Goal: Task Accomplishment & Management: Manage account settings

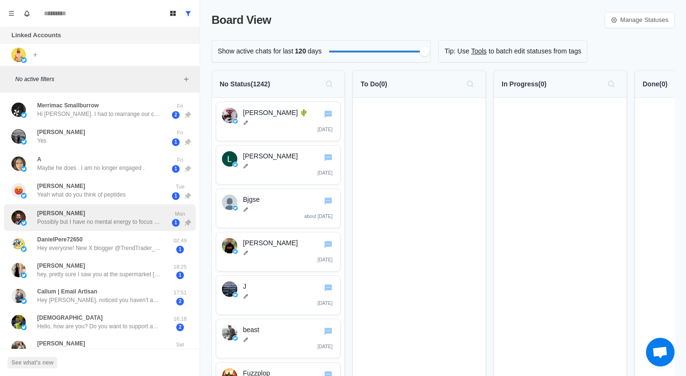
click at [126, 226] on div "[PERSON_NAME] Possibly but I have no mental energy to focus on it. I try to eat…" at bounding box center [89, 218] width 157 height 20
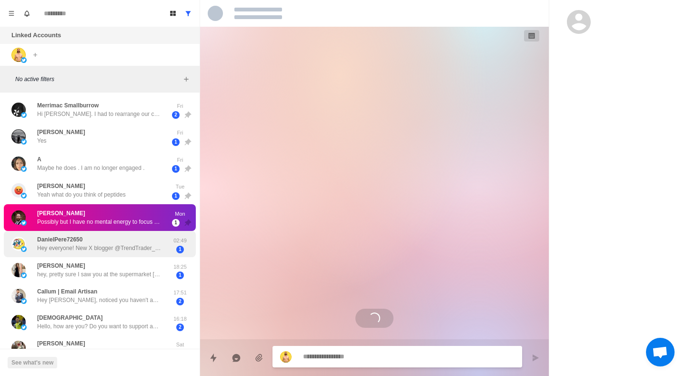
scroll to position [314, 0]
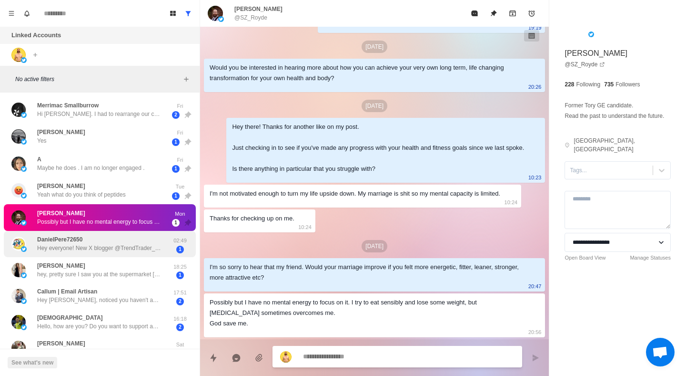
click at [132, 246] on p "Hey everyone! New X blogger @TrendTrader_777 has created a stock trading discus…" at bounding box center [99, 248] width 124 height 9
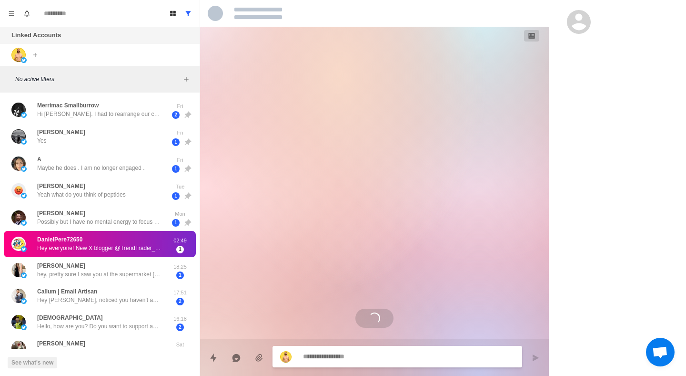
scroll to position [0, 0]
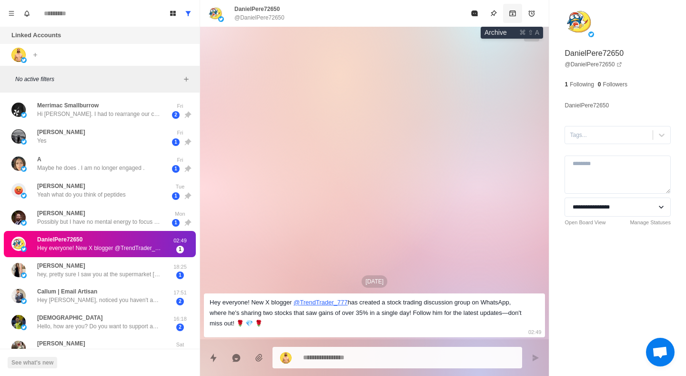
click at [511, 16] on icon "Archive" at bounding box center [513, 13] width 6 height 6
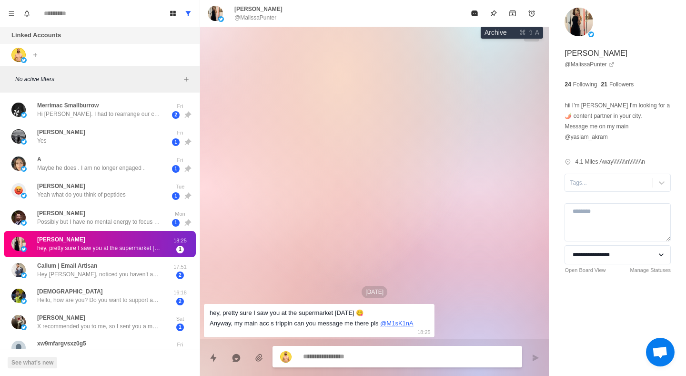
click at [511, 16] on icon "Archive" at bounding box center [513, 13] width 6 height 6
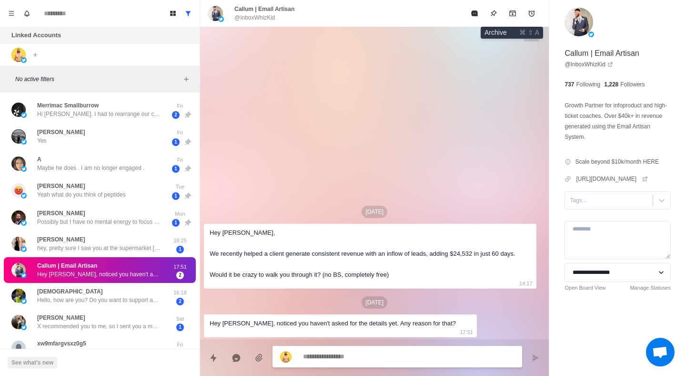
click at [511, 16] on icon "Archive" at bounding box center [513, 13] width 6 height 6
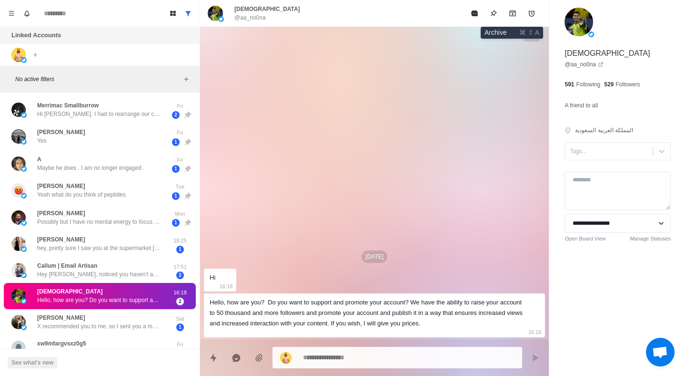
click at [511, 16] on icon "Archive" at bounding box center [513, 13] width 6 height 6
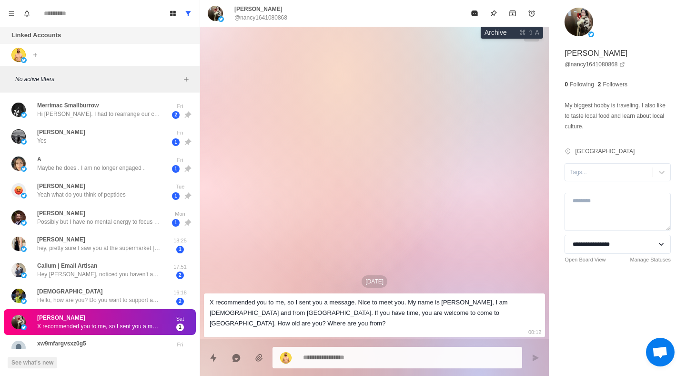
click at [511, 16] on icon "Archive" at bounding box center [513, 13] width 6 height 6
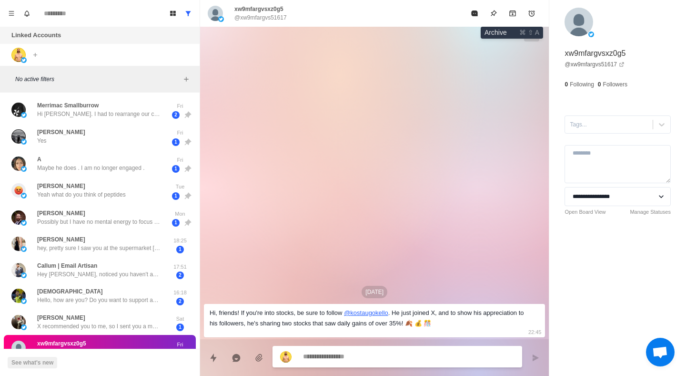
click at [511, 16] on icon "Archive" at bounding box center [513, 13] width 6 height 6
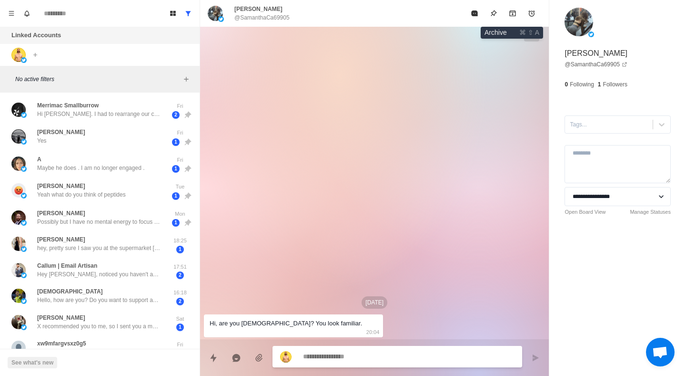
click at [511, 16] on icon "Archive" at bounding box center [513, 13] width 6 height 6
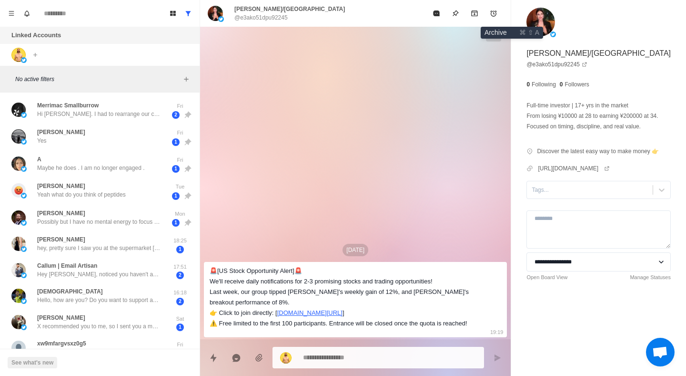
click at [478, 16] on icon "Archive" at bounding box center [475, 13] width 6 height 6
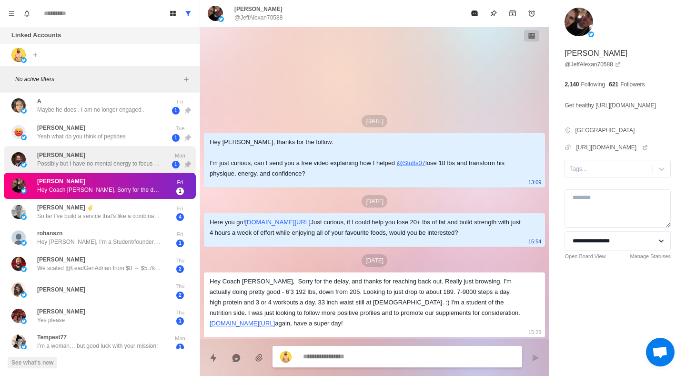
scroll to position [63, 0]
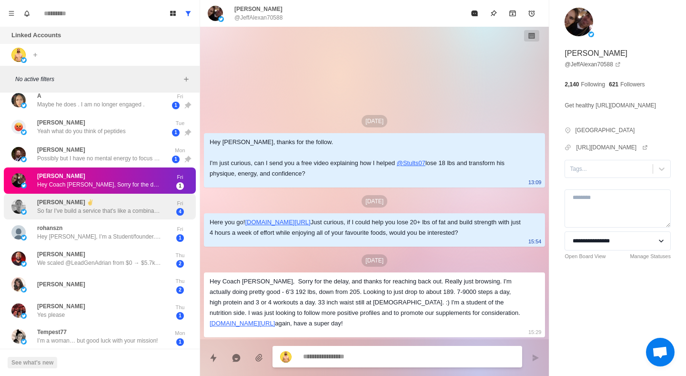
click at [128, 210] on p "So far I've build a service that's like a combination of Linktree with [PERSON_…" at bounding box center [99, 210] width 124 height 9
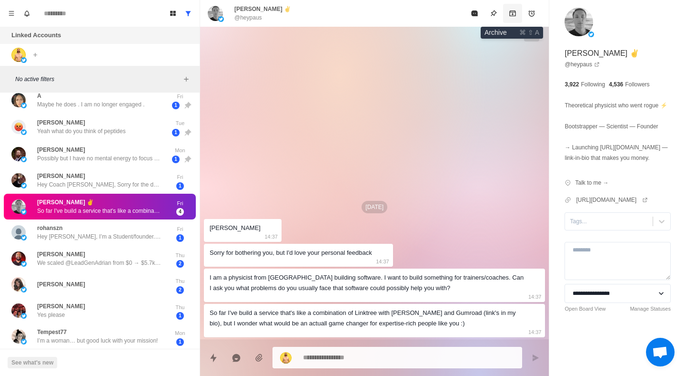
click at [515, 11] on icon "Archive" at bounding box center [513, 13] width 6 height 6
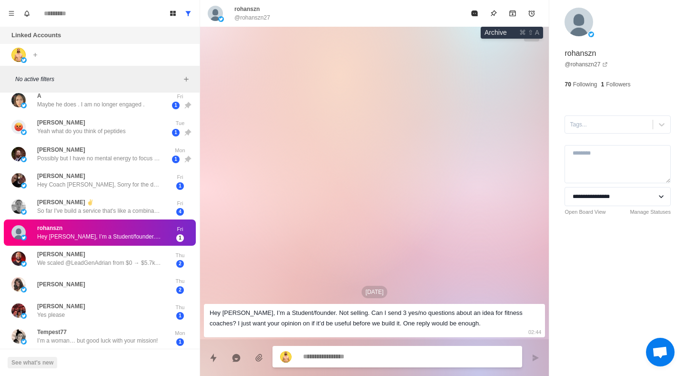
click at [515, 11] on icon "Archive" at bounding box center [513, 13] width 6 height 6
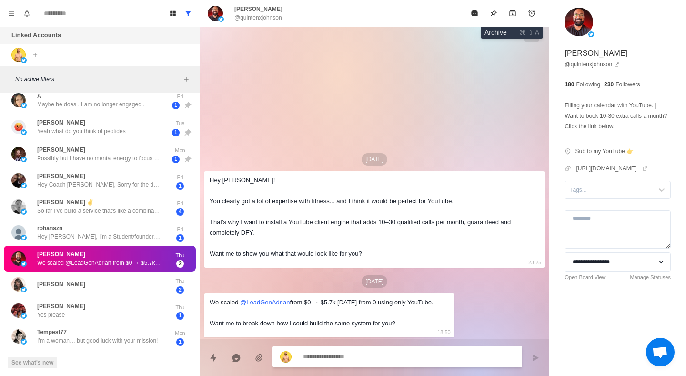
click at [515, 11] on icon "Archive" at bounding box center [513, 13] width 6 height 6
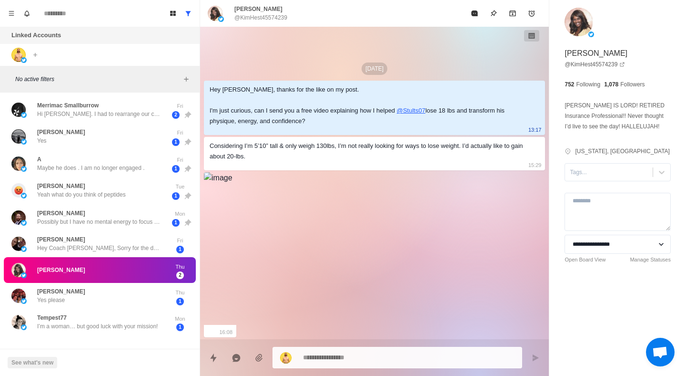
type textarea "*"
